Goal: Check status: Check status

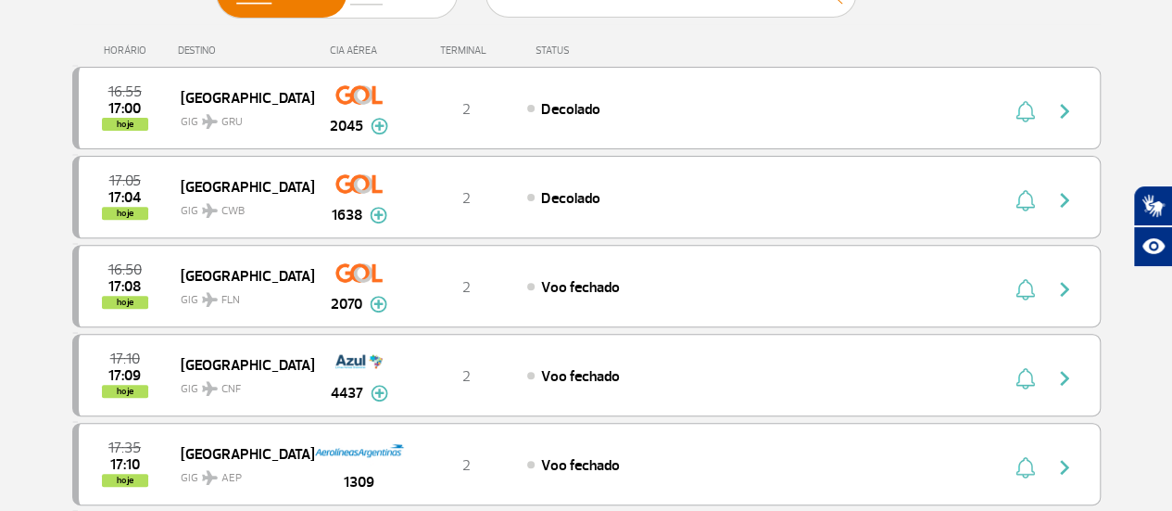
scroll to position [278, 0]
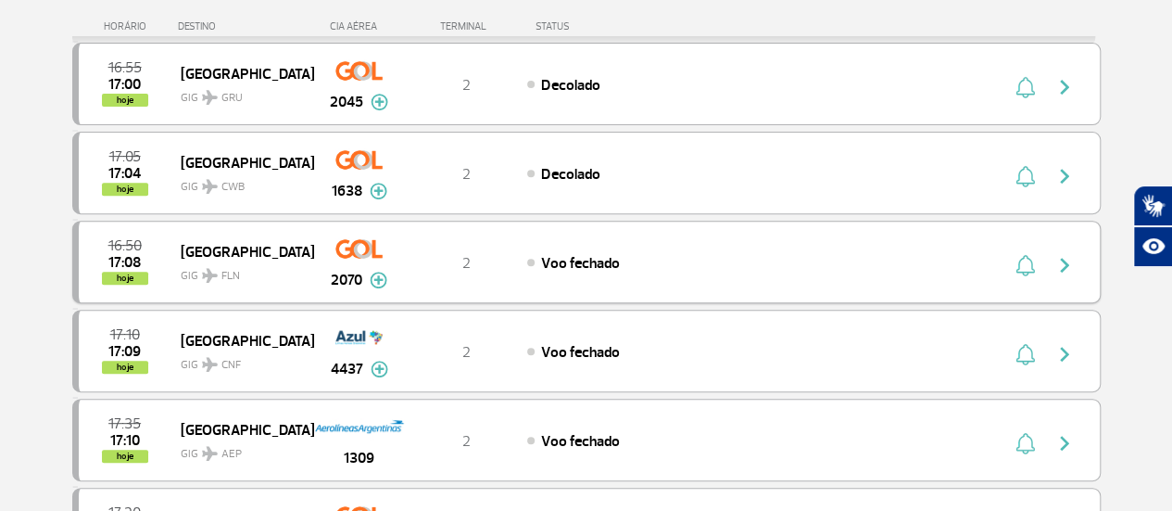
click at [780, 255] on div "Voo fechado" at bounding box center [731, 262] width 409 height 20
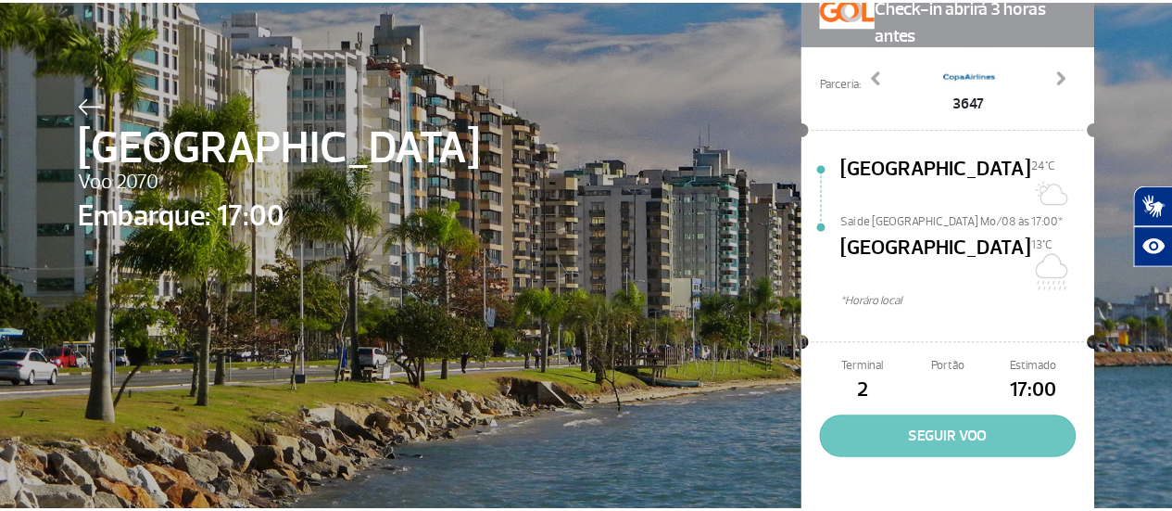
scroll to position [137, 0]
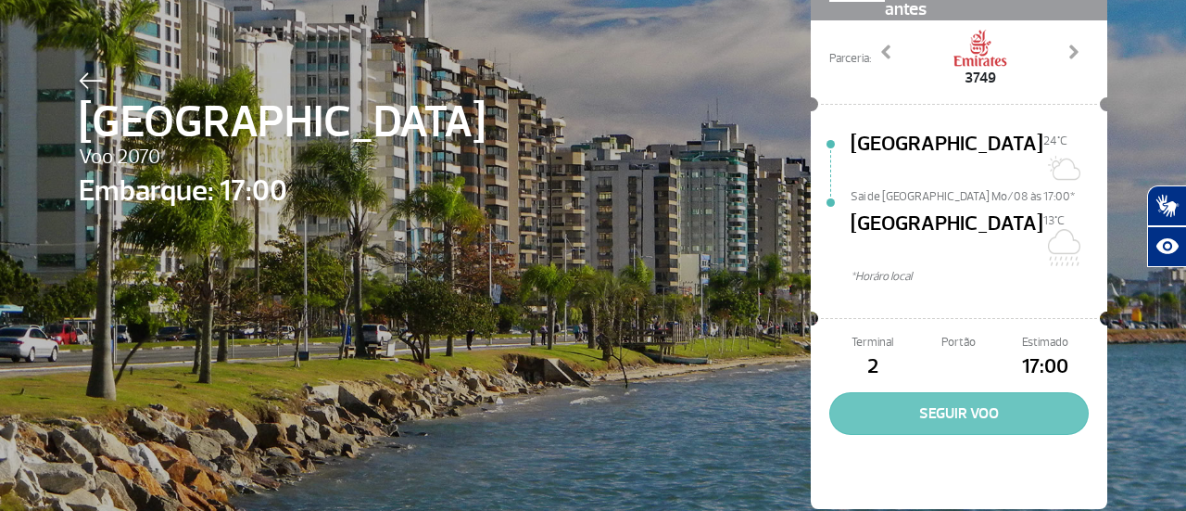
click at [945, 392] on button "SEGUIR VOO" at bounding box center [958, 413] width 259 height 43
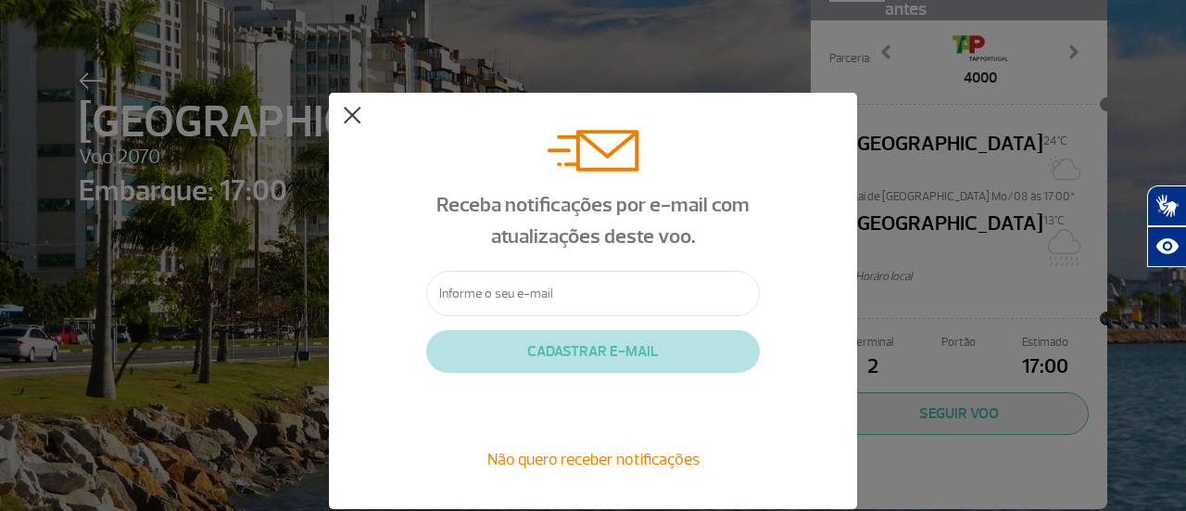
click at [355, 108] on button at bounding box center [352, 116] width 19 height 19
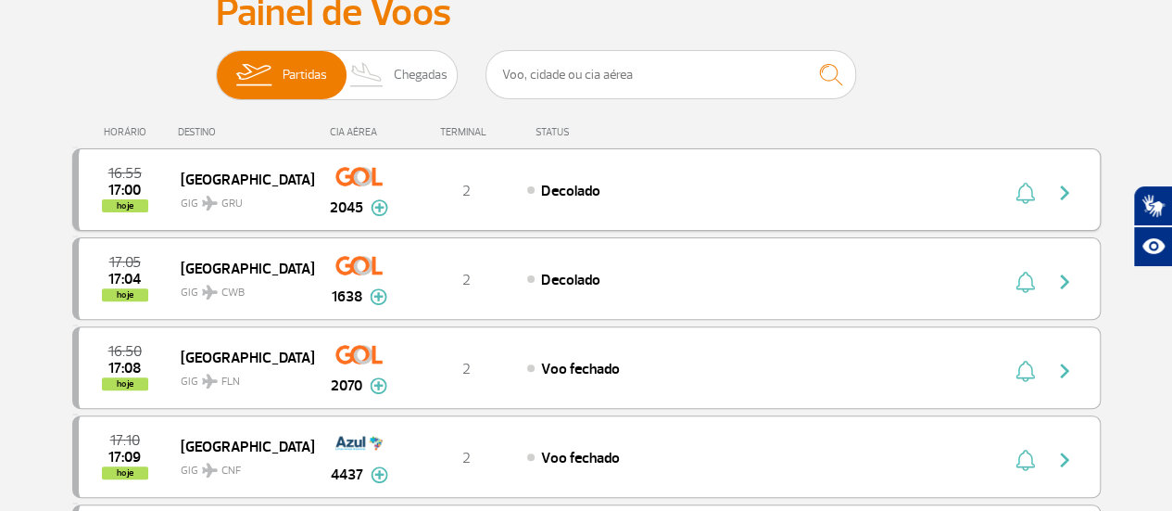
scroll to position [185, 0]
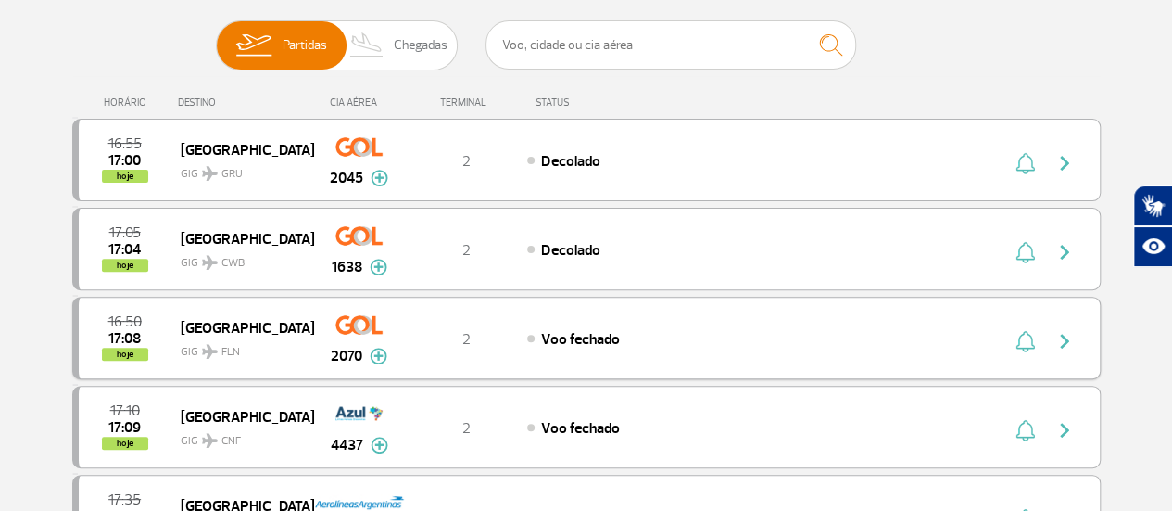
click at [1064, 341] on img "button" at bounding box center [1065, 341] width 22 height 22
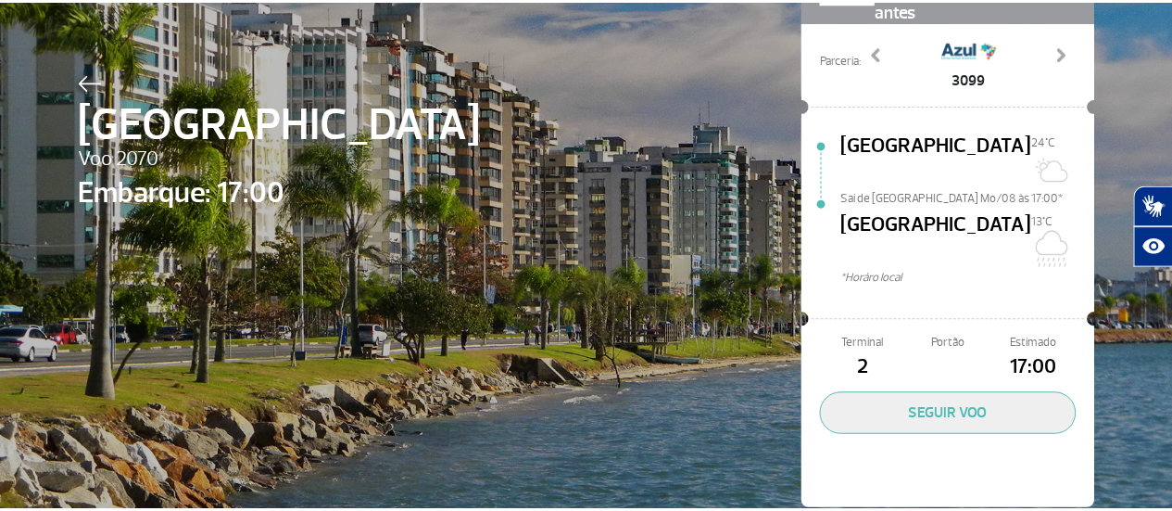
scroll to position [137, 0]
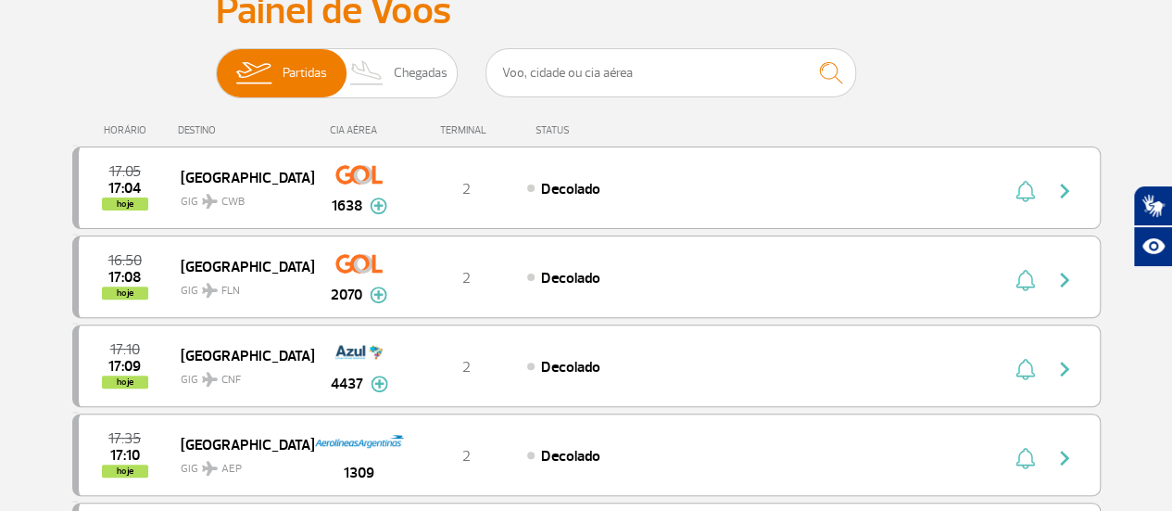
scroll to position [185, 0]
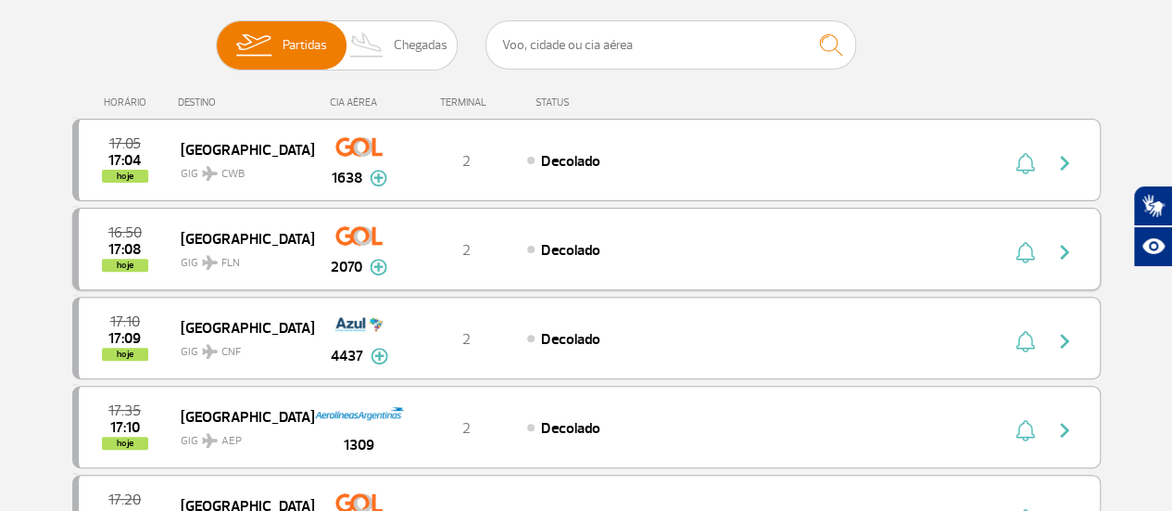
click at [1064, 248] on img "button" at bounding box center [1065, 252] width 22 height 22
